Goal: Information Seeking & Learning: Learn about a topic

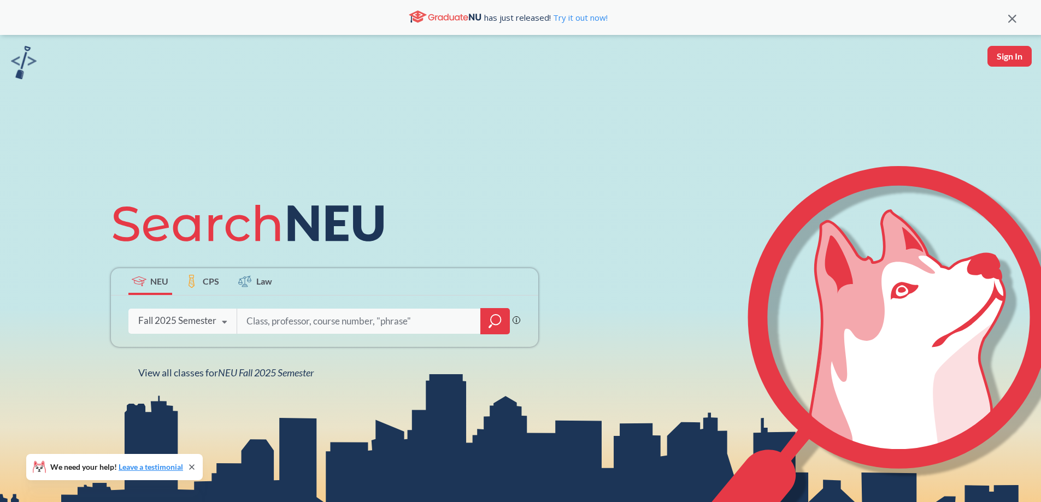
click at [310, 323] on input "search" at bounding box center [358, 321] width 227 height 23
type input "clinical procedures"
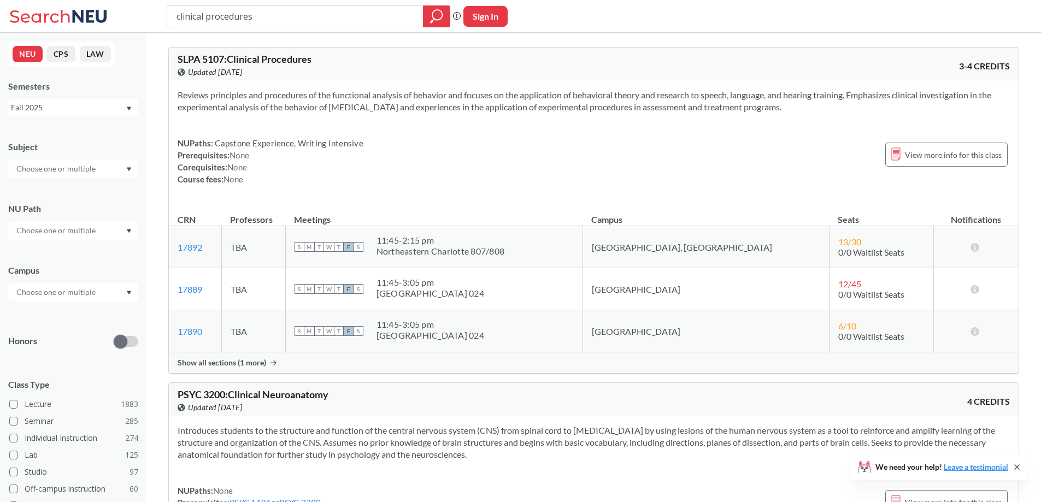
click at [245, 364] on span "Show all sections (1 more)" at bounding box center [222, 363] width 89 height 10
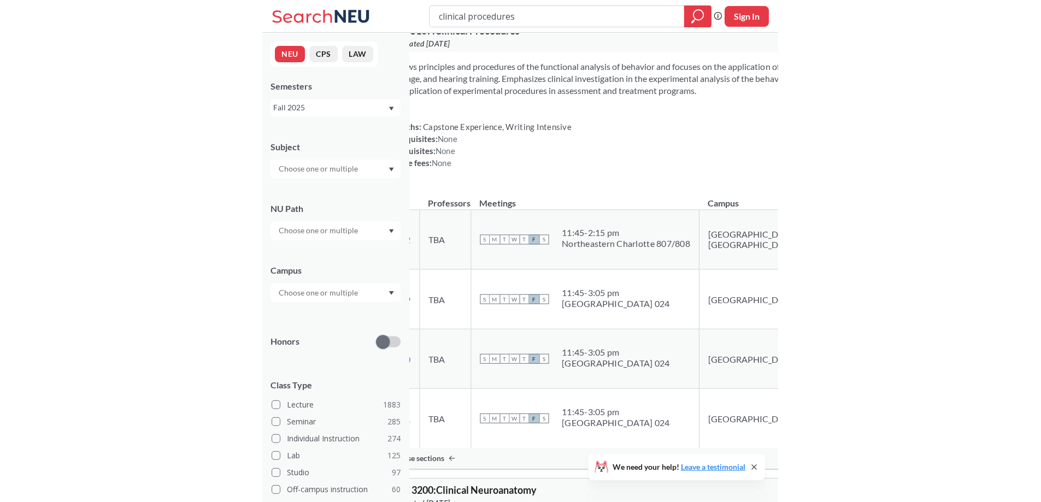
scroll to position [55, 0]
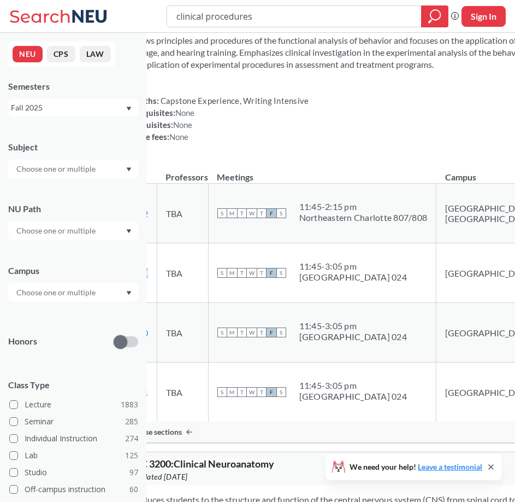
drag, startPoint x: 191, startPoint y: 285, endPoint x: 153, endPoint y: 286, distance: 37.7
click at [153, 286] on td "17889 View this section on Banner." at bounding box center [136, 273] width 43 height 60
copy link "17889"
drag, startPoint x: 317, startPoint y: 171, endPoint x: 345, endPoint y: 125, distance: 54.2
click at [318, 160] on div "Reviews principles and procedures of the functional analysis of behavior and fo…" at bounding box center [404, 93] width 579 height 134
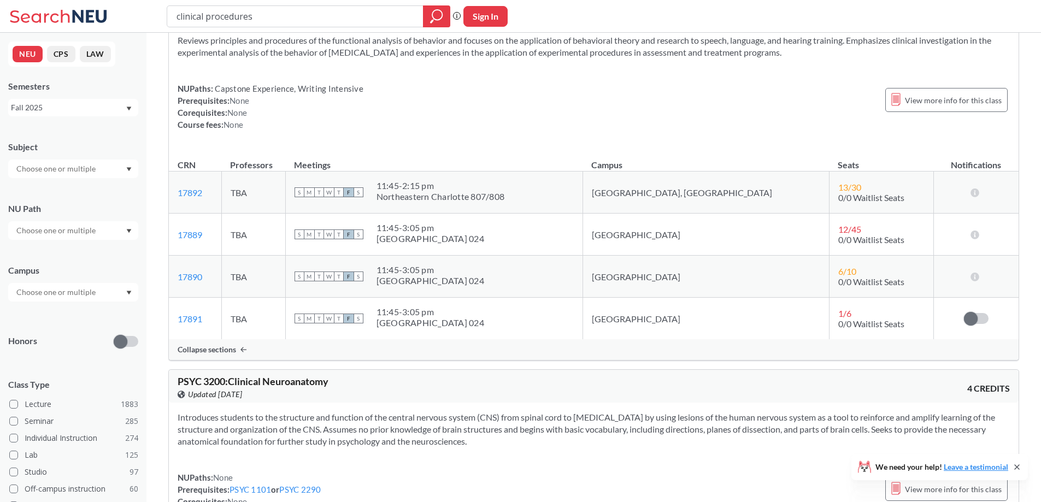
click at [612, 107] on div "NUPaths: Capstone Experience, Writing Intensive Prerequisites: None Corequisite…" at bounding box center [594, 106] width 832 height 48
